Goal: Use online tool/utility: Utilize a website feature to perform a specific function

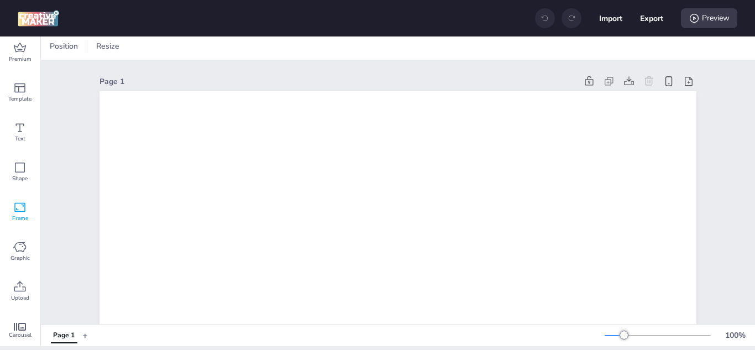
scroll to position [5, 0]
click at [29, 286] on div "Upload" at bounding box center [20, 290] width 40 height 40
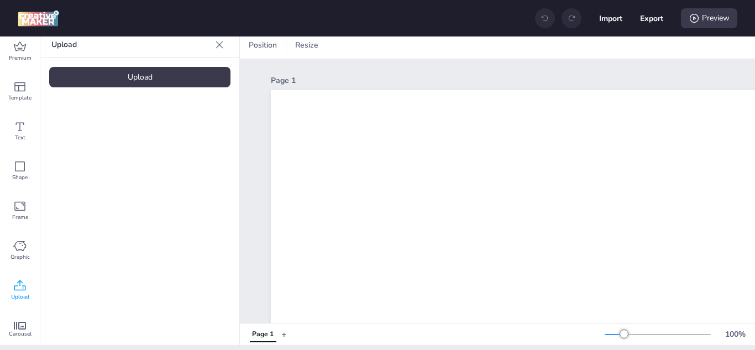
click at [162, 78] on div "Upload" at bounding box center [139, 77] width 181 height 20
click at [106, 146] on video at bounding box center [93, 149] width 88 height 44
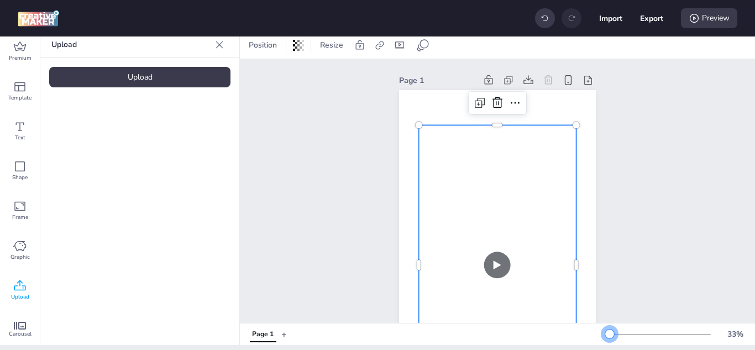
drag, startPoint x: 614, startPoint y: 335, endPoint x: 602, endPoint y: 335, distance: 12.2
click at [606, 331] on div at bounding box center [610, 334] width 9 height 9
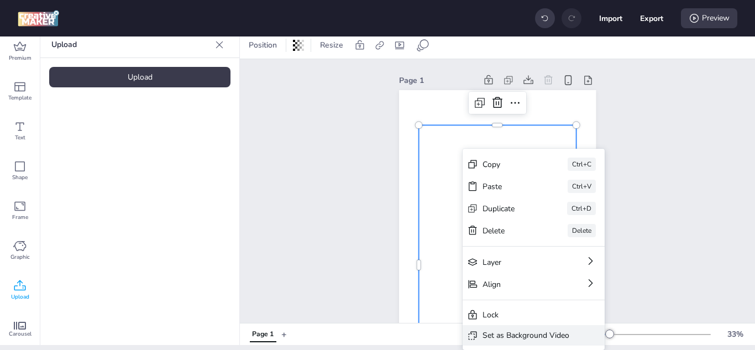
click at [531, 331] on div "Set as Background Video" at bounding box center [526, 336] width 87 height 12
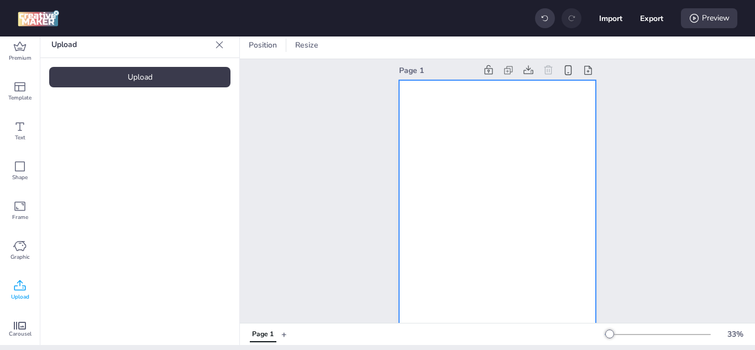
scroll to position [0, 0]
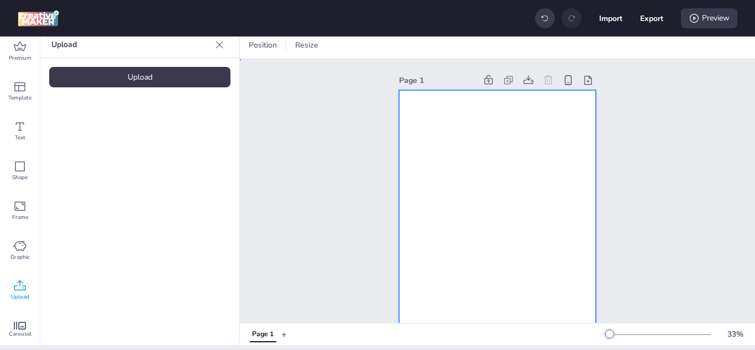
click at [492, 169] on video at bounding box center [497, 265] width 197 height 351
click at [482, 45] on icon at bounding box center [477, 45] width 11 height 11
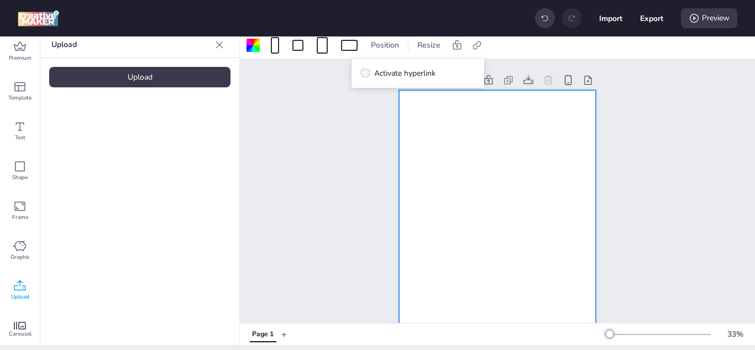
click at [366, 75] on icon at bounding box center [365, 73] width 7 height 6
click at [366, 75] on input "Activate hyperlink" at bounding box center [363, 77] width 7 height 7
checkbox input "true"
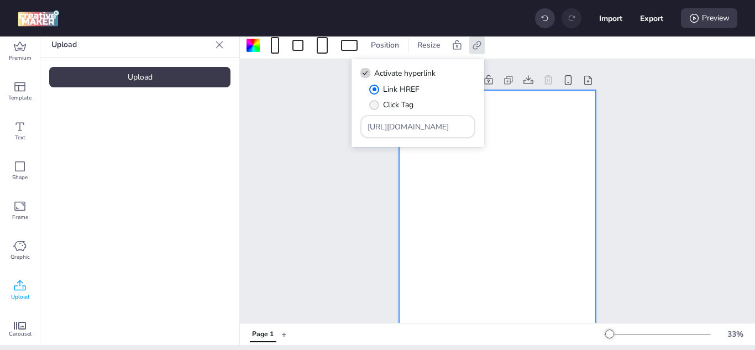
click at [372, 111] on label "Click Tag" at bounding box center [392, 104] width 52 height 19
click at [372, 111] on input "Click Tag" at bounding box center [372, 109] width 7 height 7
radio input "true"
drag, startPoint x: 445, startPoint y: 128, endPoint x: 294, endPoint y: 124, distance: 151.6
click at [294, 124] on body "Import Export Preview Premium Template Text Shape Frame Graphic Upload Carousel…" at bounding box center [377, 175] width 755 height 350
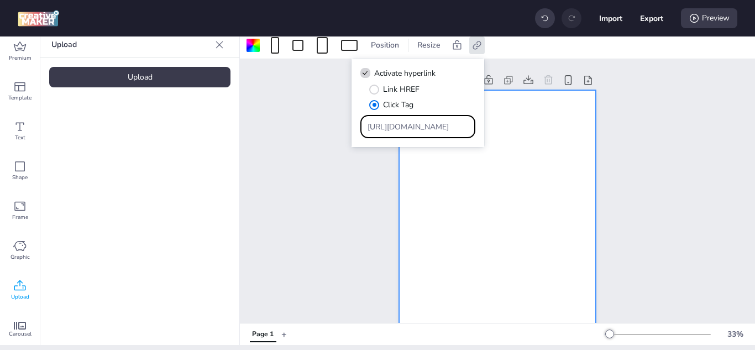
paste input "[DOMAIN_NAME][URL]"
type input "[URL][DOMAIN_NAME]"
click at [708, 17] on div "Preview" at bounding box center [709, 18] width 56 height 20
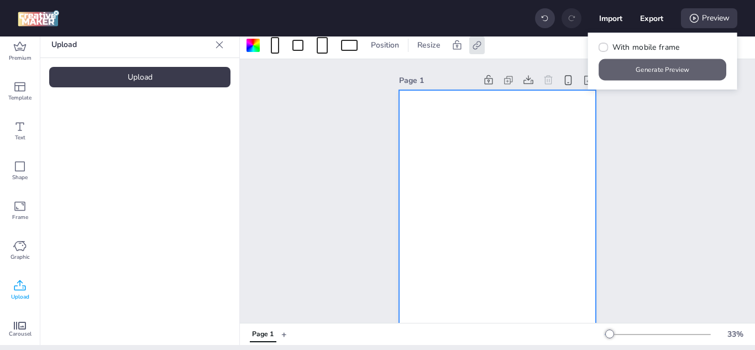
click at [689, 71] on button "Generate Preview" at bounding box center [664, 70] width 128 height 22
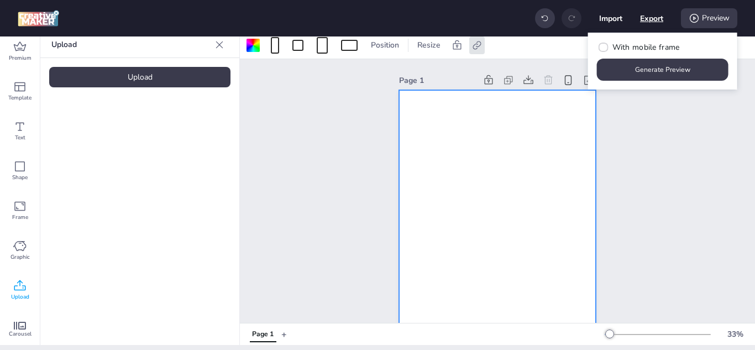
click at [645, 20] on button "Export" at bounding box center [651, 18] width 23 height 23
select select "html"
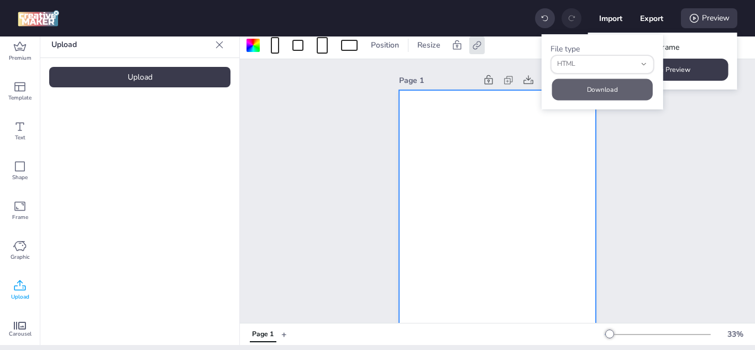
click at [606, 90] on button "Download" at bounding box center [603, 90] width 101 height 22
